Goal: Task Accomplishment & Management: Complete application form

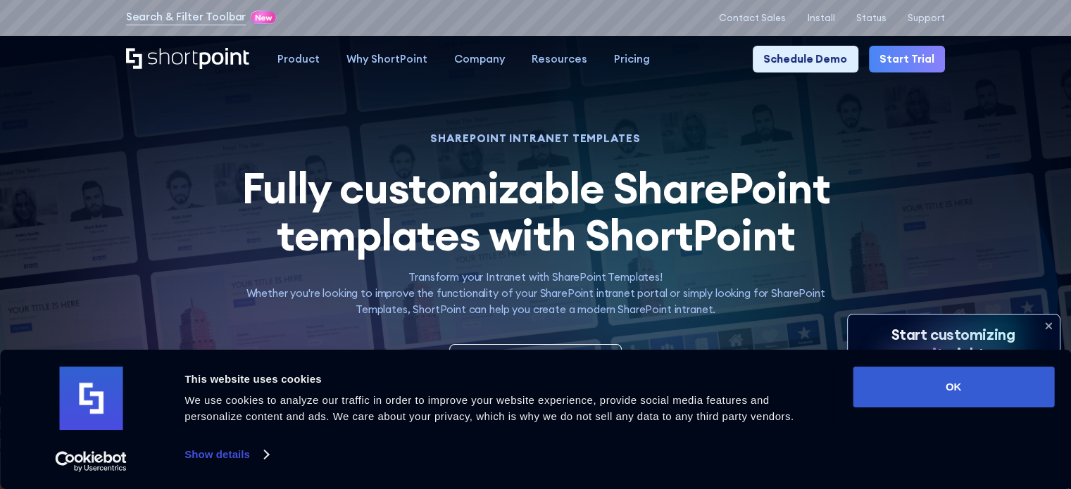
scroll to position [489, 0]
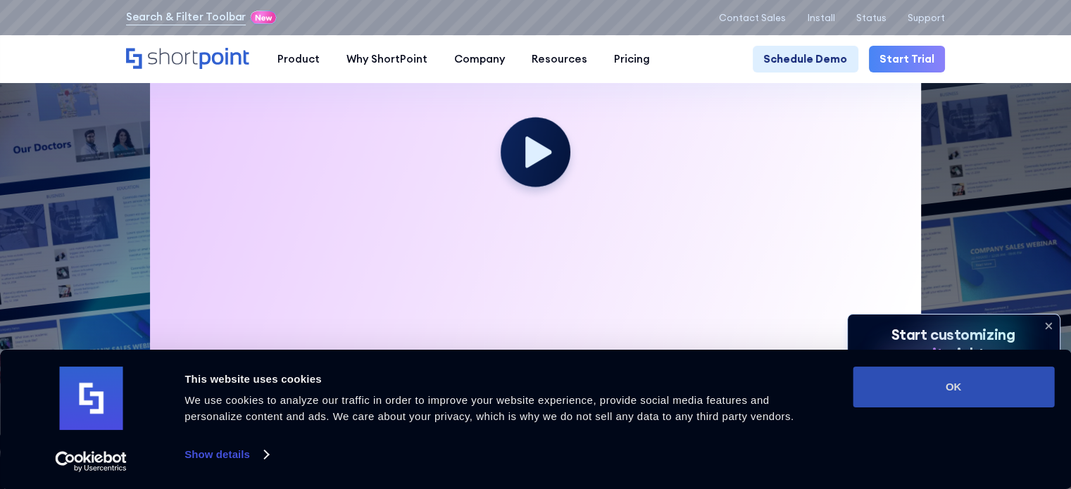
click at [926, 386] on button "OK" at bounding box center [953, 387] width 201 height 41
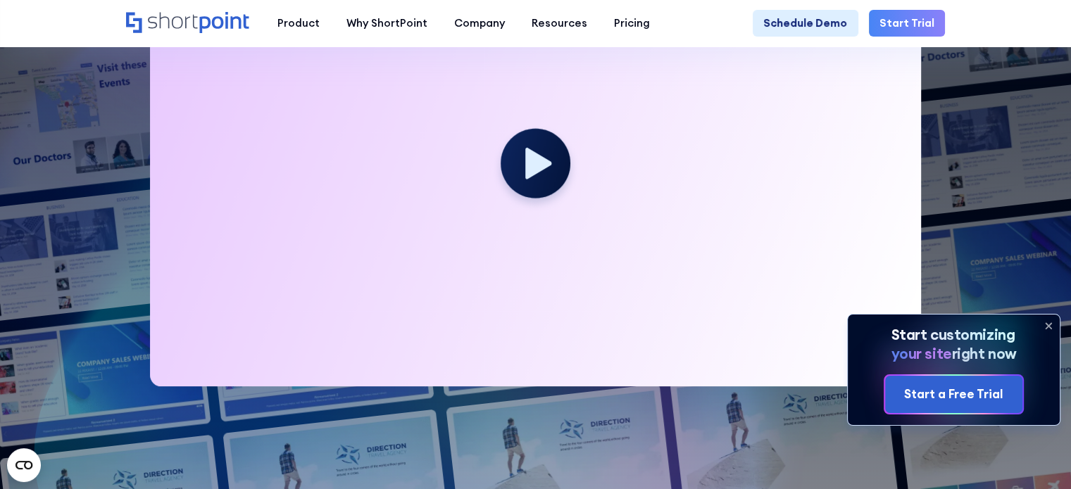
scroll to position [482, 0]
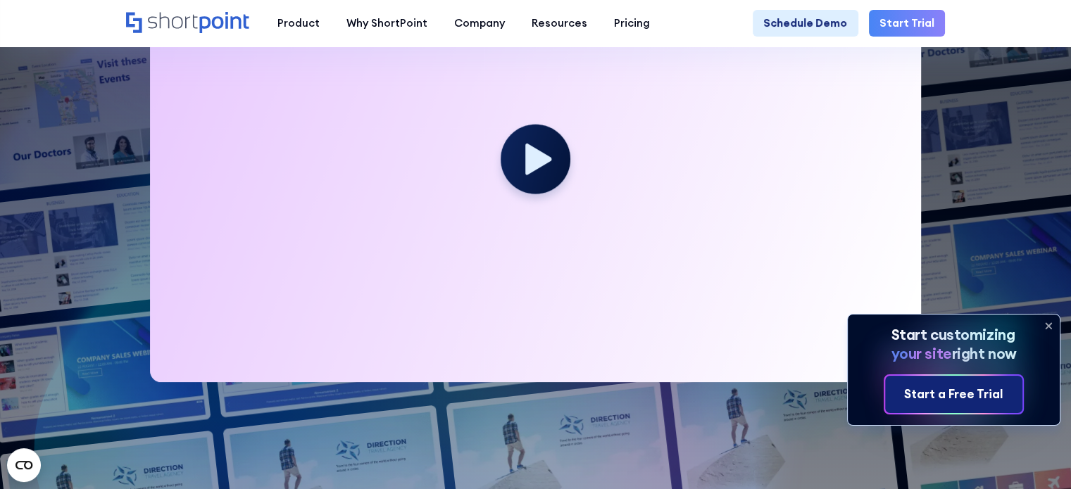
click at [985, 388] on div "Start a Free Trial" at bounding box center [953, 395] width 99 height 18
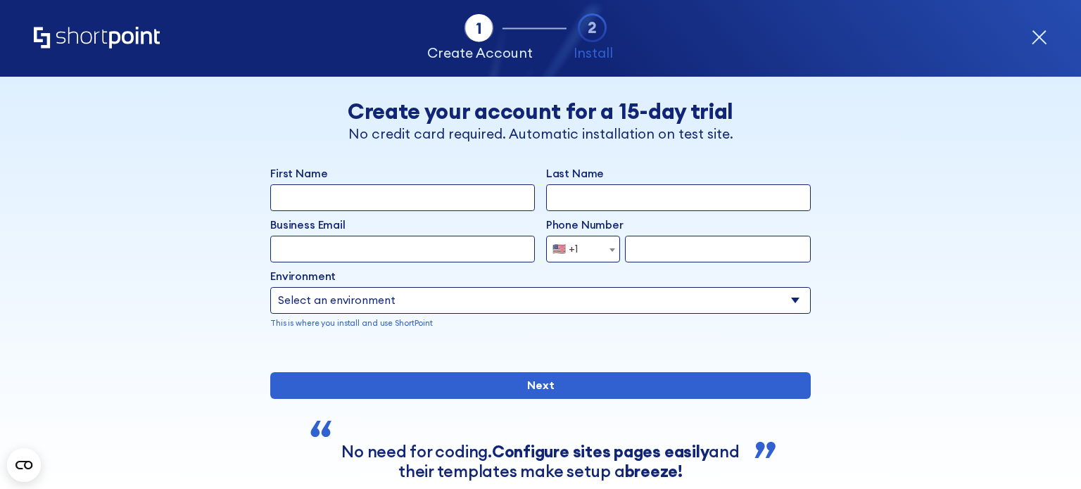
click at [448, 194] on input "First Name" at bounding box center [402, 197] width 265 height 27
type input "rahul"
type input "[PERSON_NAME]"
type input "[EMAIL_ADDRESS][DOMAIN_NAME]"
click at [401, 120] on h2 "Create your account for a 15-day trial" at bounding box center [540, 111] width 459 height 25
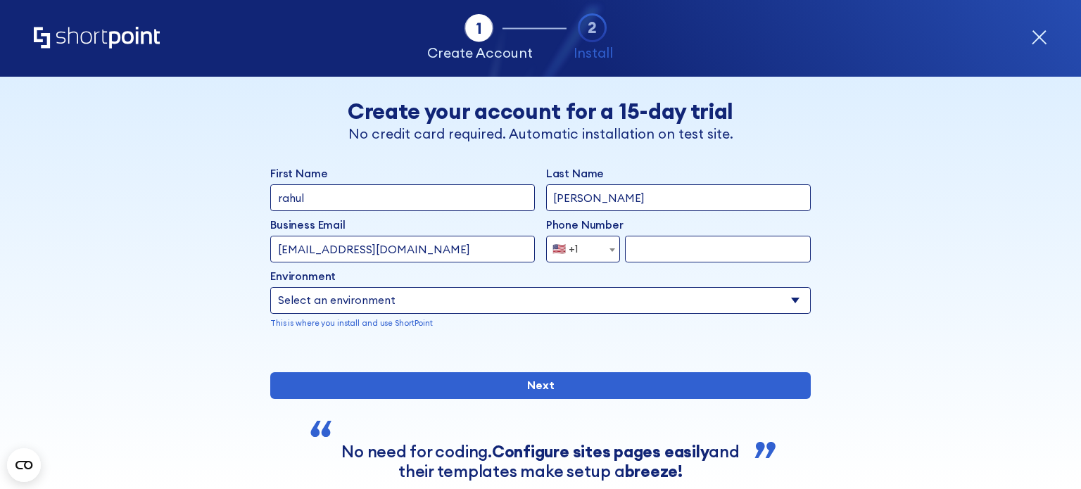
click at [337, 296] on select "Select an environment Microsoft 365 SharePoint Online SharePoint 2019 (On-Premi…" at bounding box center [540, 300] width 541 height 27
select select "SharePoint Online"
click at [270, 287] on select "Select an environment Microsoft 365 SharePoint Online SharePoint 2019 (On-Premi…" at bounding box center [540, 300] width 541 height 27
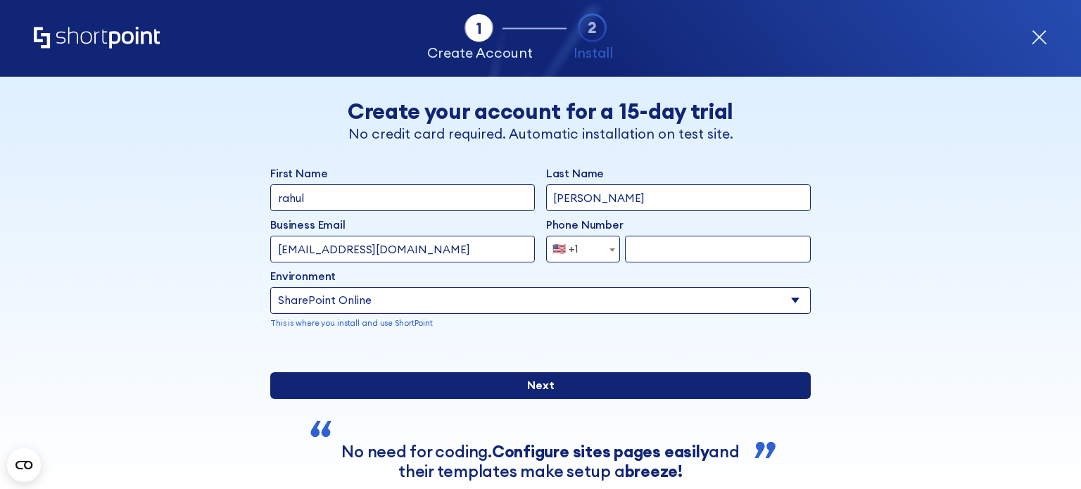
click at [486, 399] on input "Next" at bounding box center [540, 385] width 541 height 27
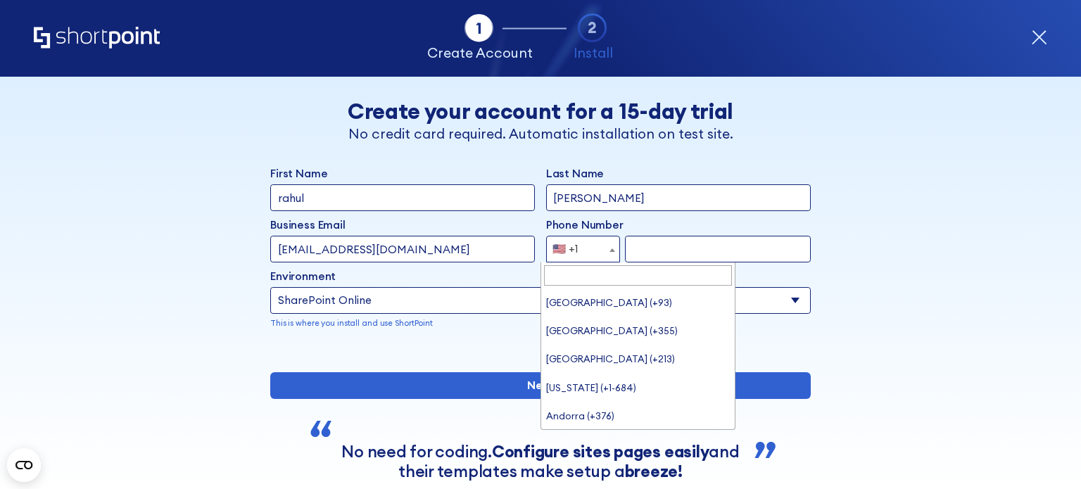
scroll to position [6291, 0]
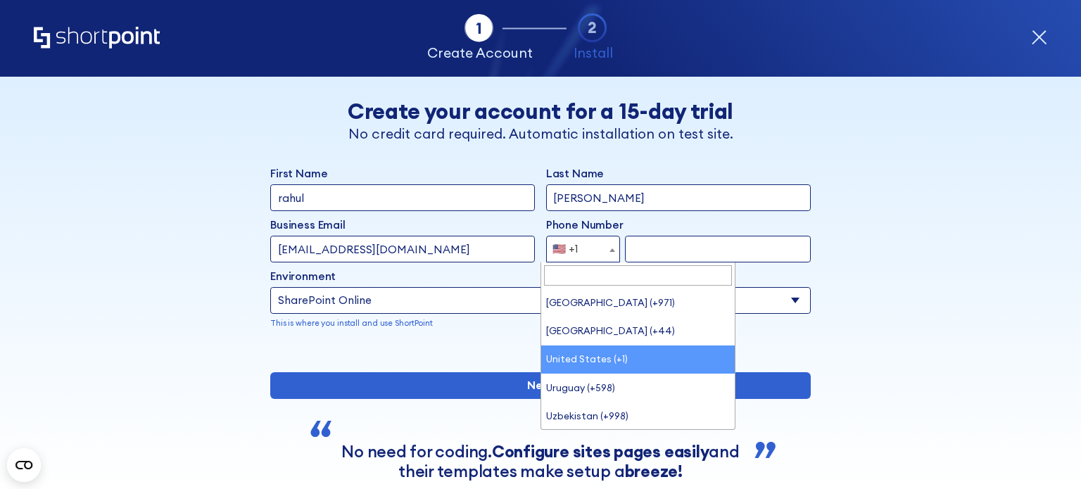
click at [594, 244] on span "🇺🇸 +1" at bounding box center [583, 249] width 74 height 27
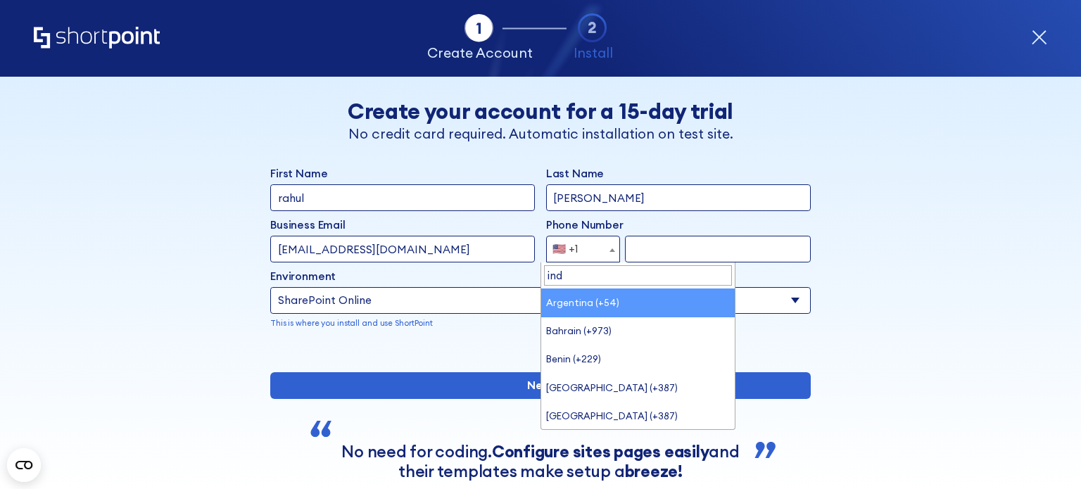
type input "indi"
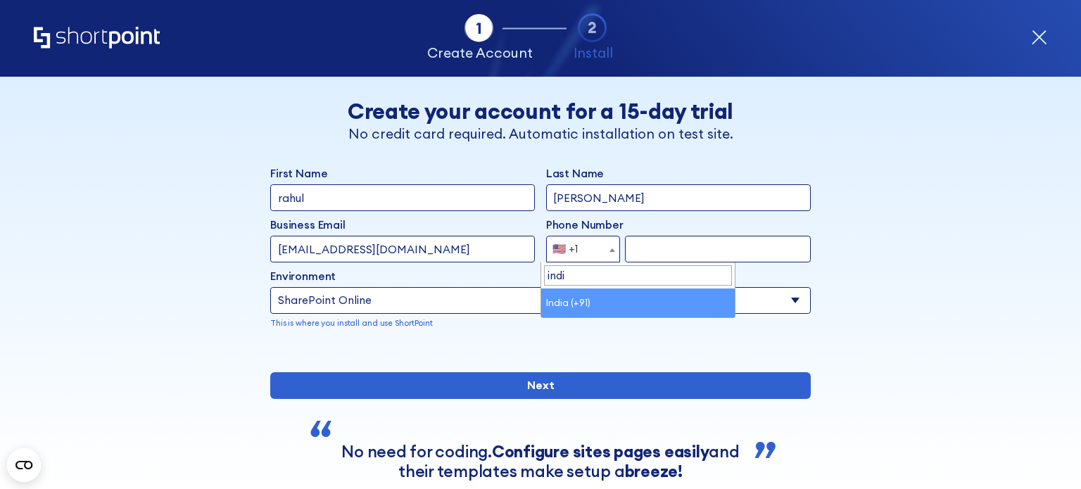
select select "+91"
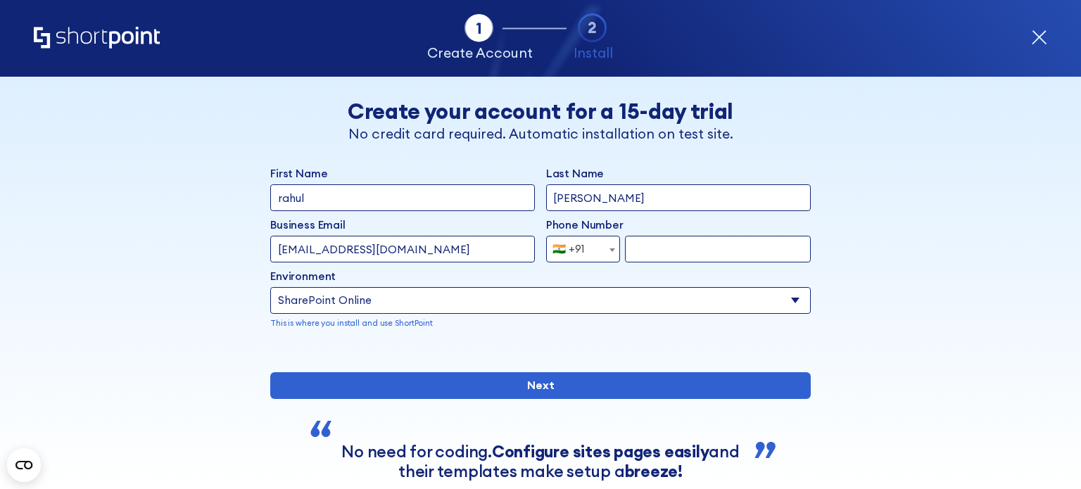
click at [644, 249] on input "form" at bounding box center [718, 249] width 186 height 27
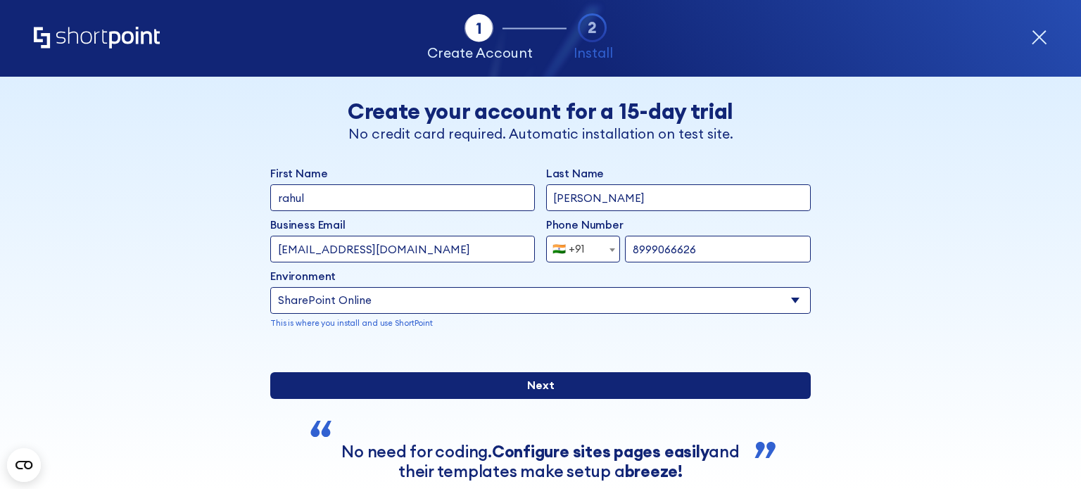
type input "8999066626"
click at [653, 399] on input "Next" at bounding box center [540, 385] width 541 height 27
